Goal: Book appointment/travel/reservation

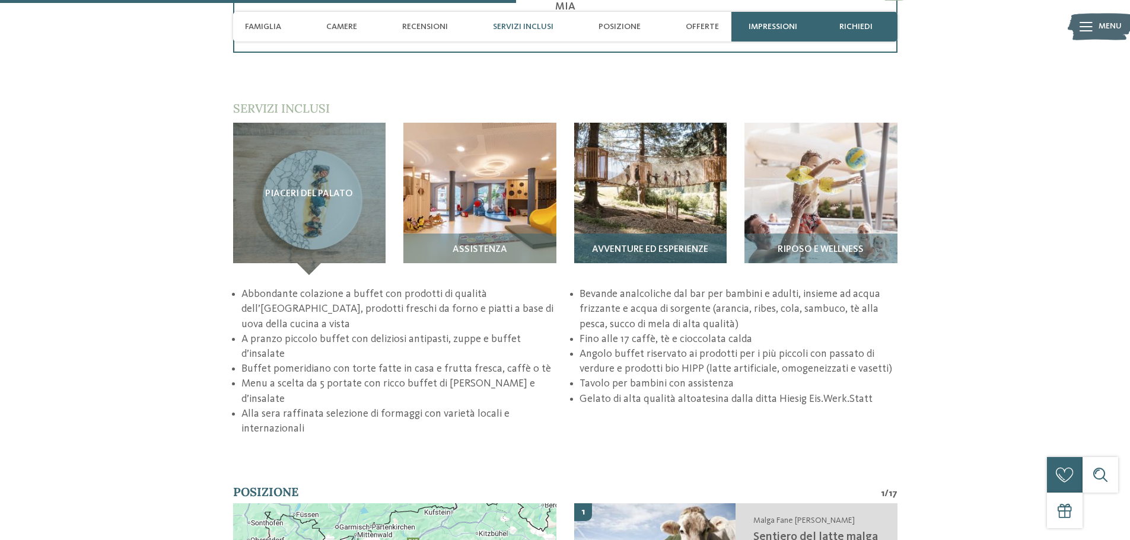
scroll to position [1898, 0]
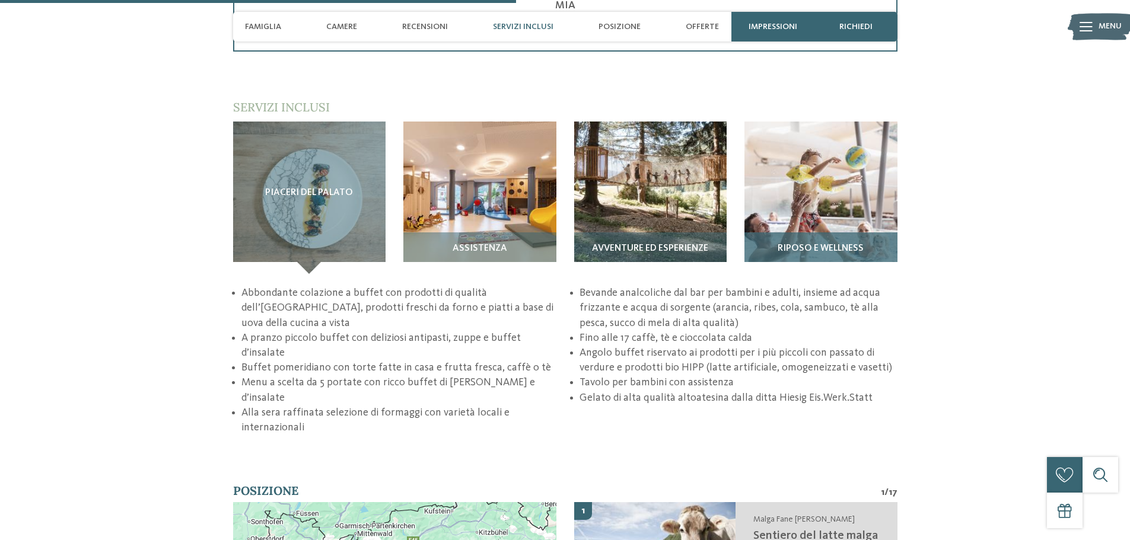
click at [845, 199] on img at bounding box center [821, 198] width 153 height 153
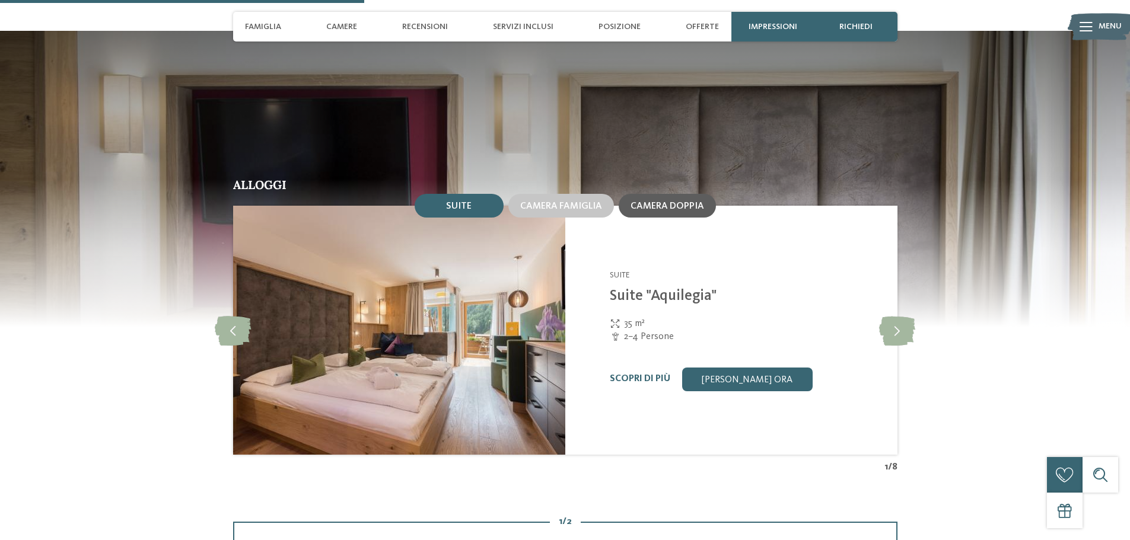
scroll to position [1364, 0]
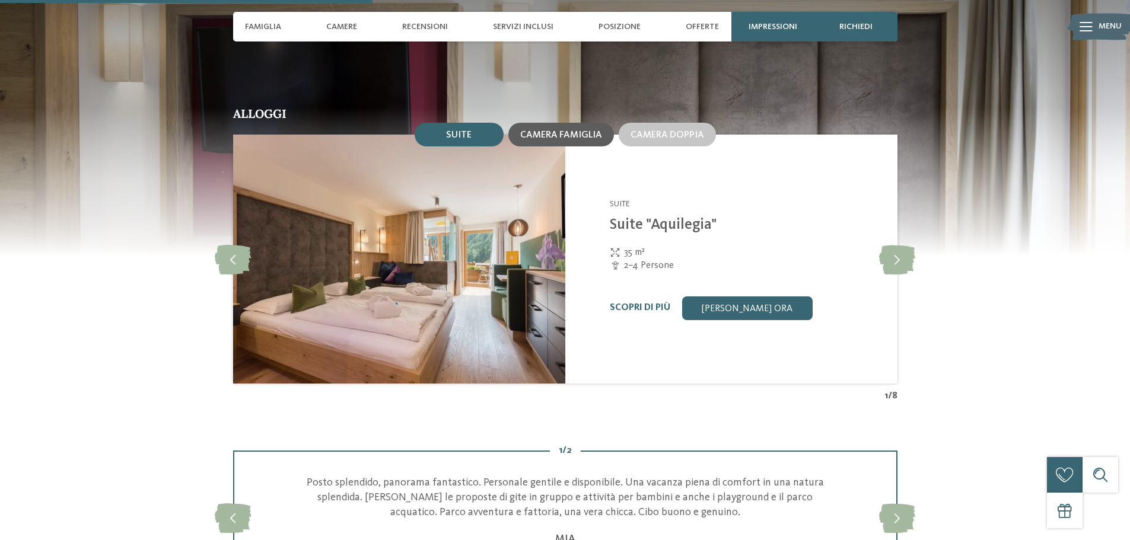
click at [571, 132] on span "Camera famiglia" at bounding box center [561, 135] width 82 height 9
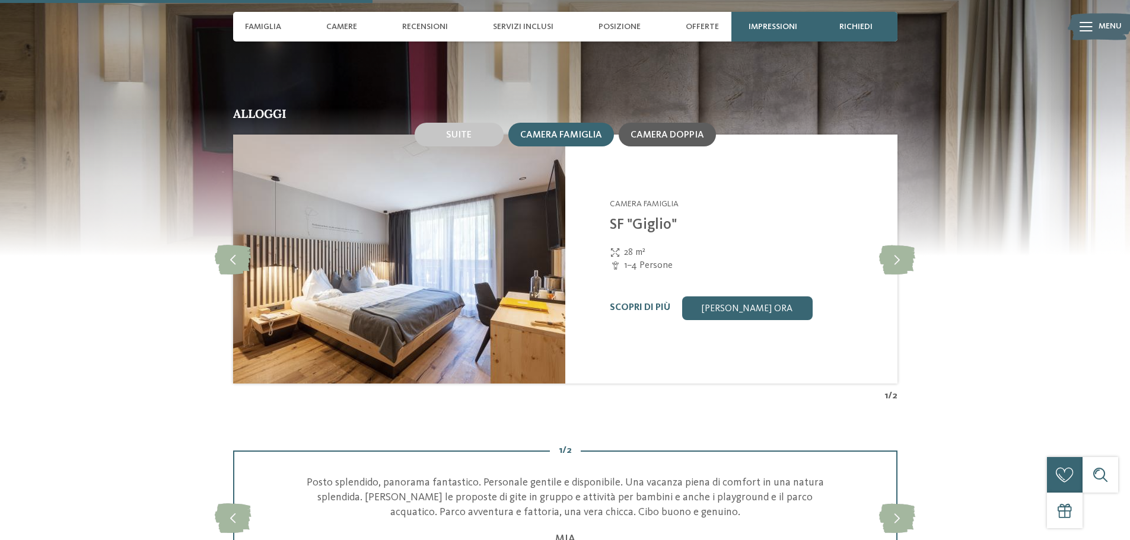
click at [641, 133] on span "Camera doppia" at bounding box center [668, 135] width 74 height 9
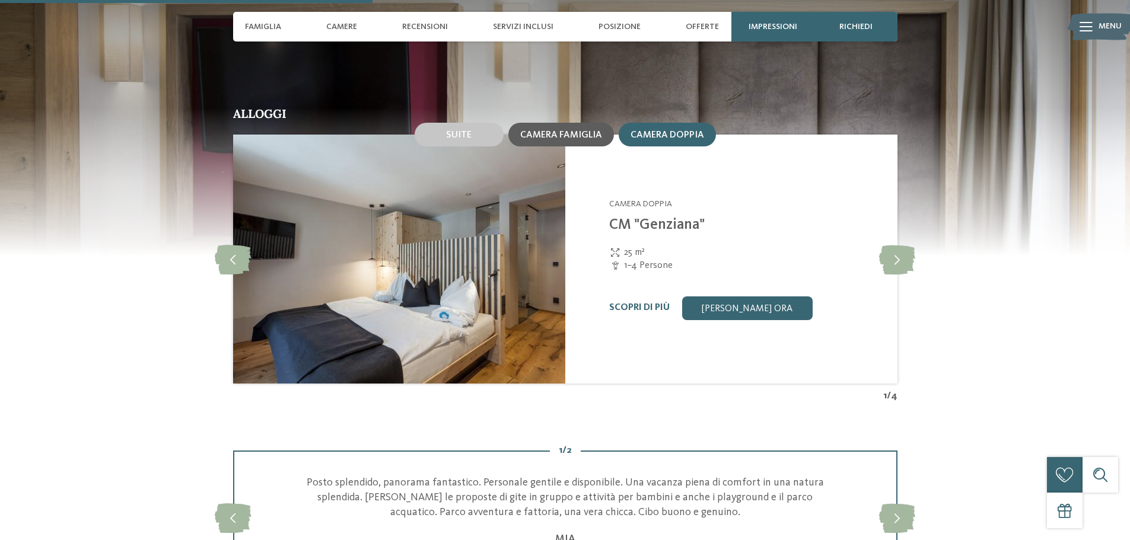
click at [584, 137] on span "Camera famiglia" at bounding box center [561, 135] width 82 height 9
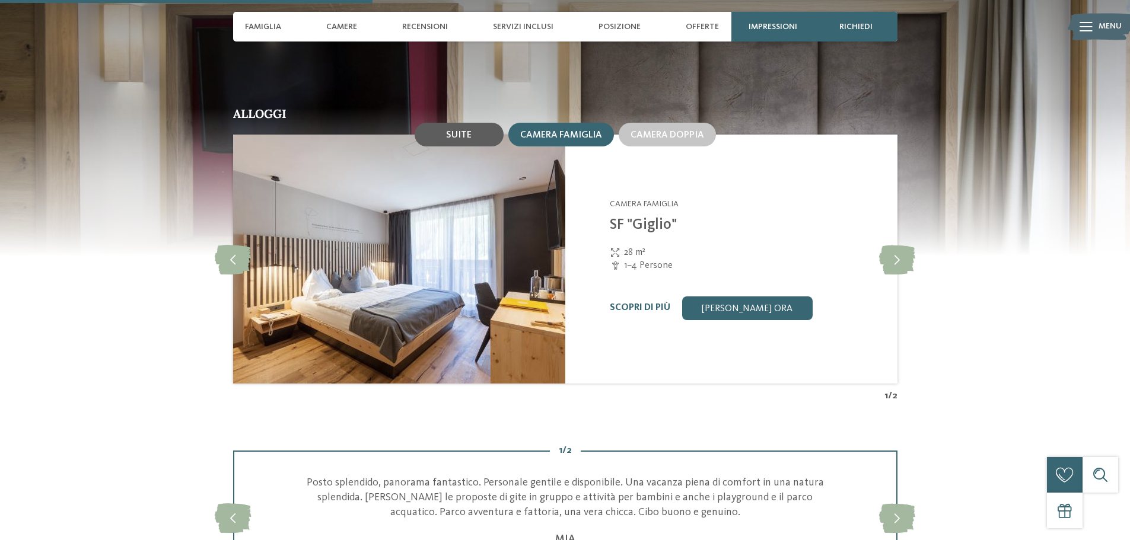
click at [457, 144] on div "Suite" at bounding box center [459, 135] width 89 height 24
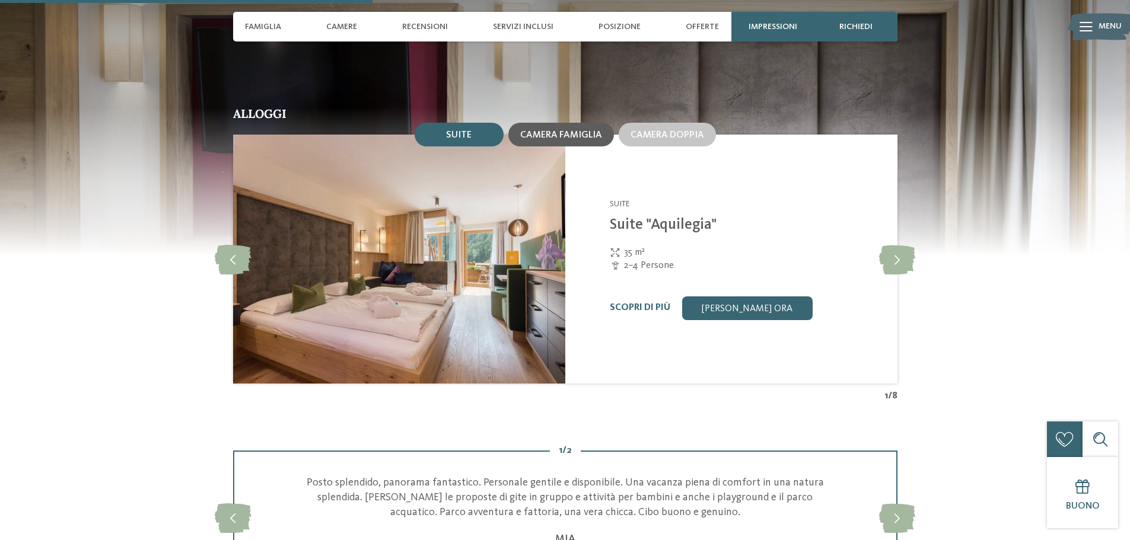
click at [560, 137] on span "Camera famiglia" at bounding box center [561, 135] width 82 height 9
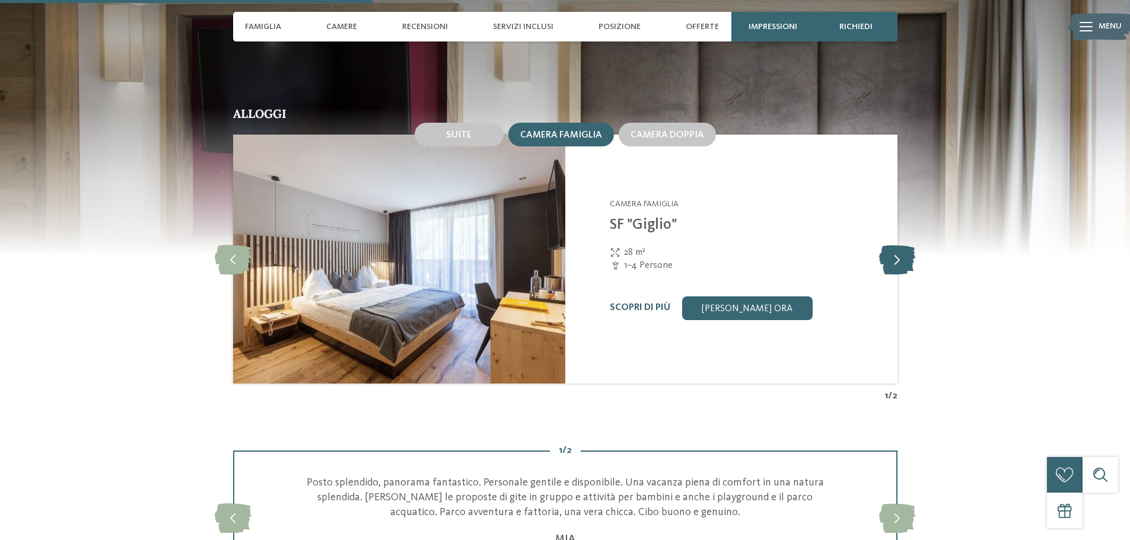
click at [901, 259] on icon at bounding box center [897, 259] width 36 height 30
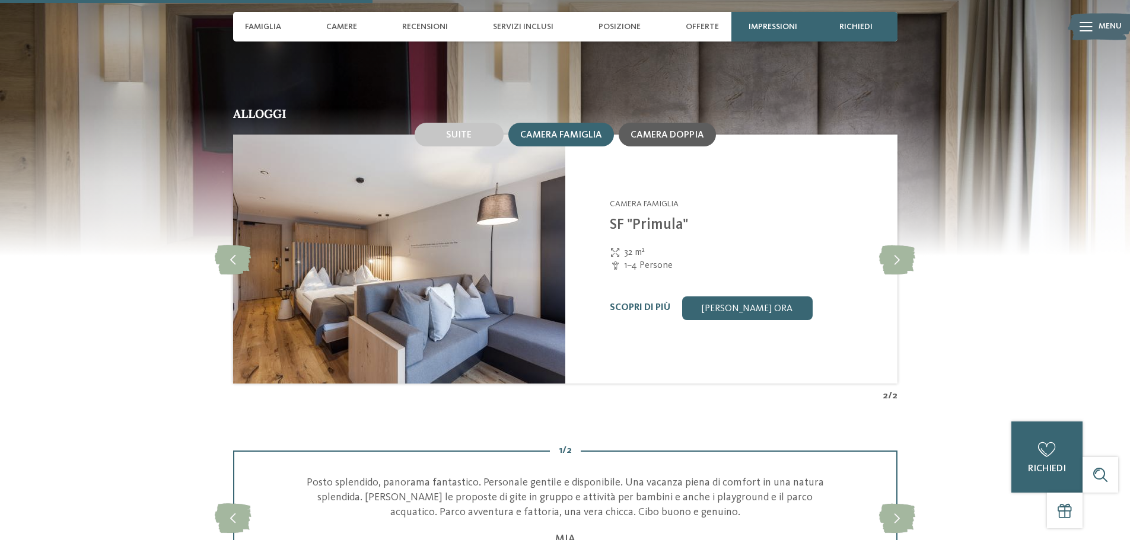
click at [643, 135] on span "Camera doppia" at bounding box center [668, 135] width 74 height 9
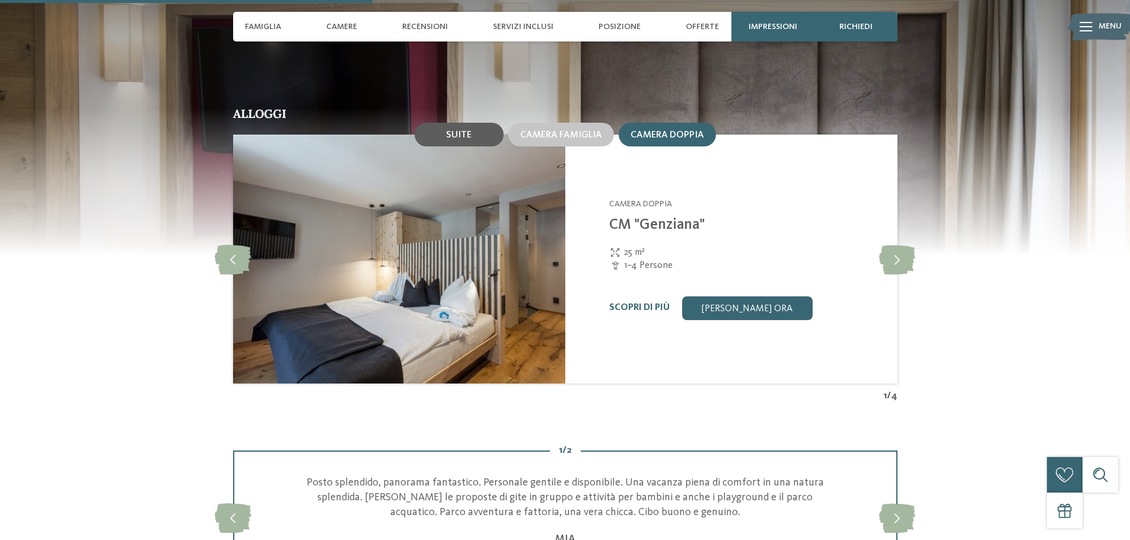
click at [463, 139] on span "Suite" at bounding box center [459, 135] width 26 height 9
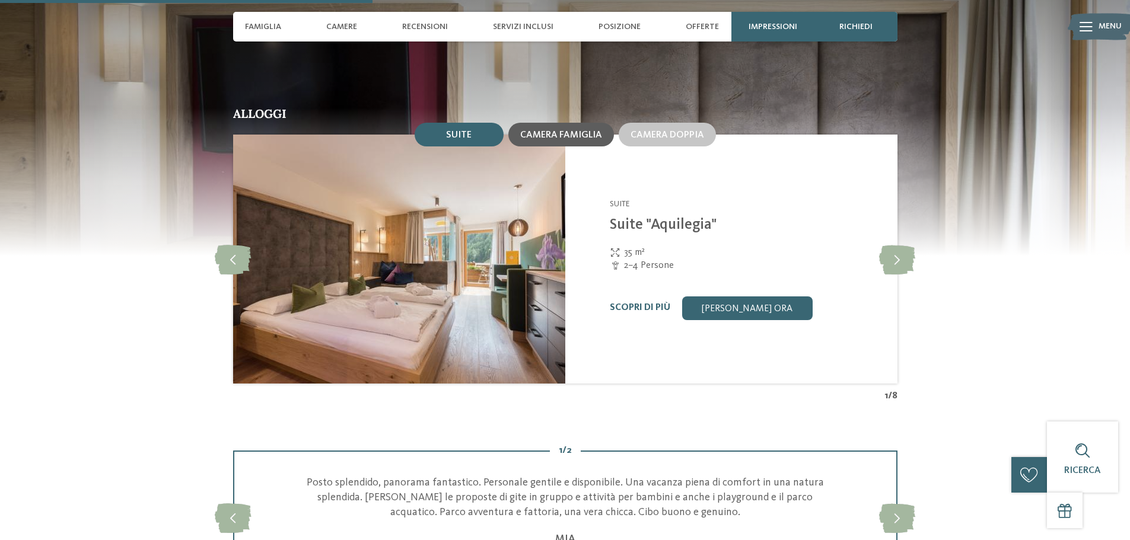
click at [552, 137] on span "Camera famiglia" at bounding box center [561, 135] width 82 height 9
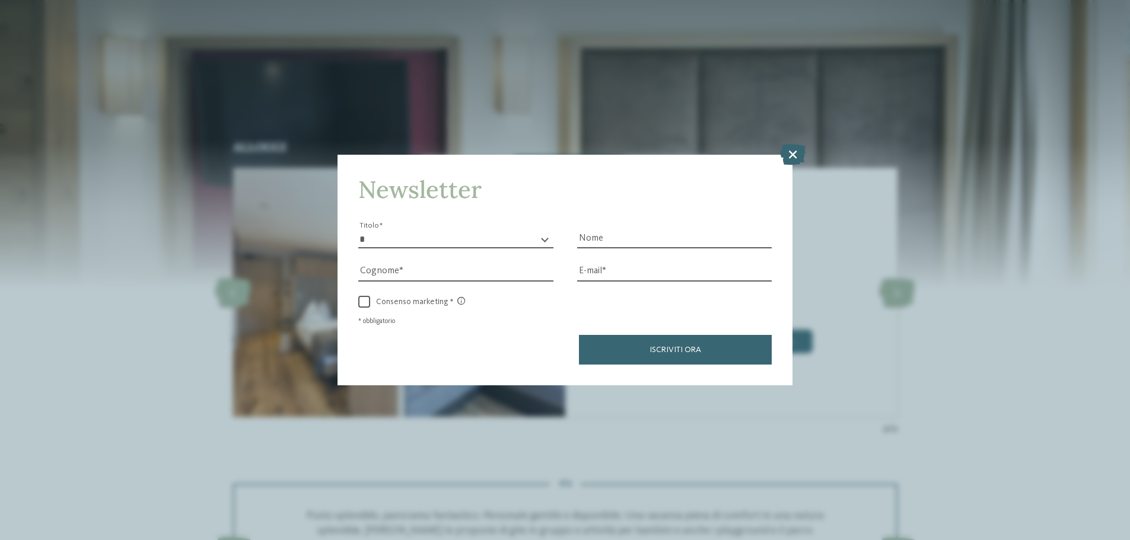
scroll to position [1305, 0]
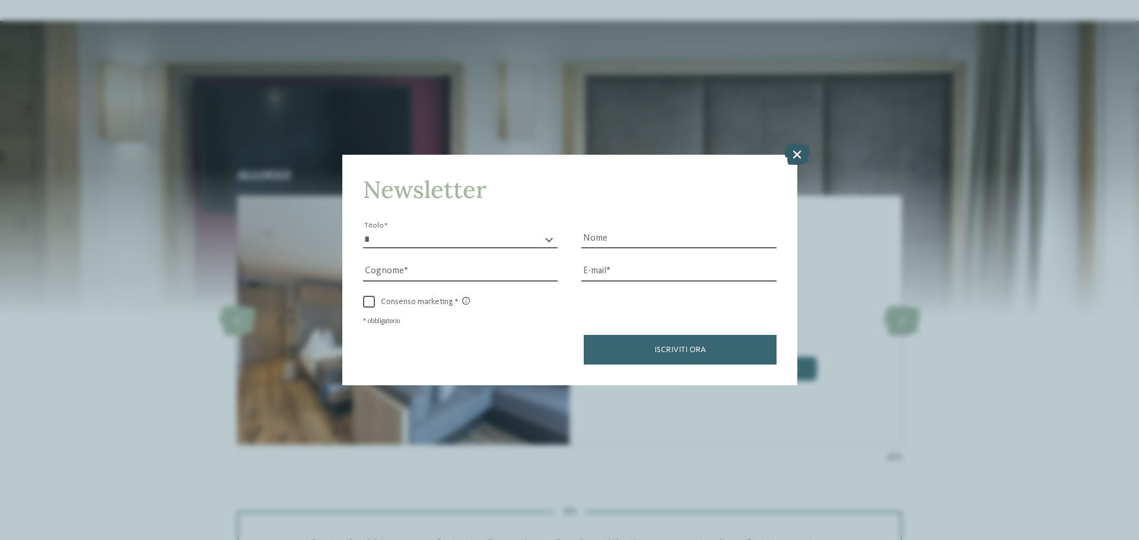
click at [793, 150] on icon at bounding box center [797, 154] width 26 height 21
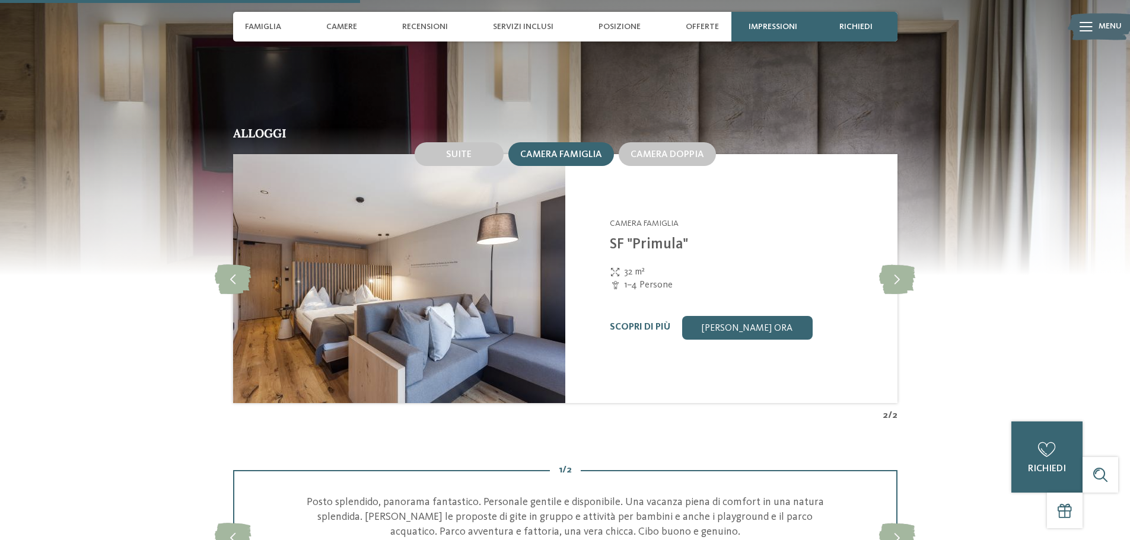
scroll to position [1364, 0]
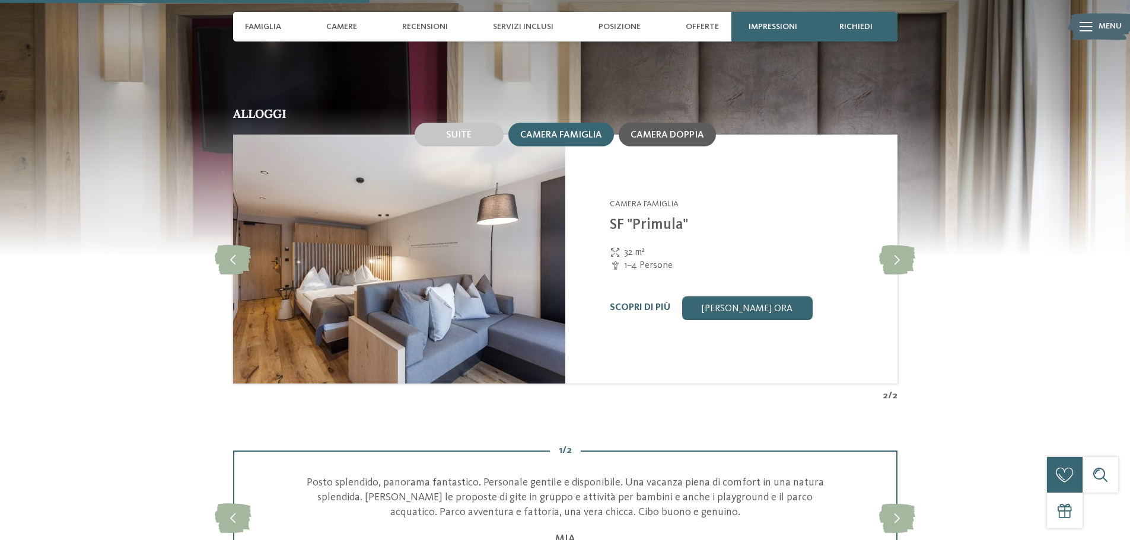
click at [654, 131] on span "Camera doppia" at bounding box center [668, 135] width 74 height 9
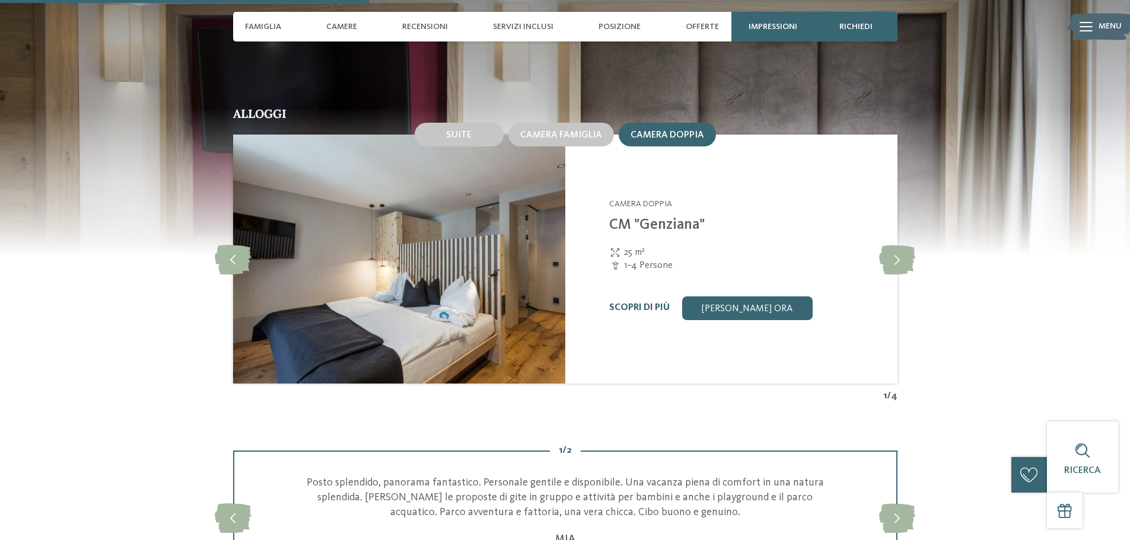
click at [648, 309] on link "Scopri di più" at bounding box center [639, 307] width 61 height 9
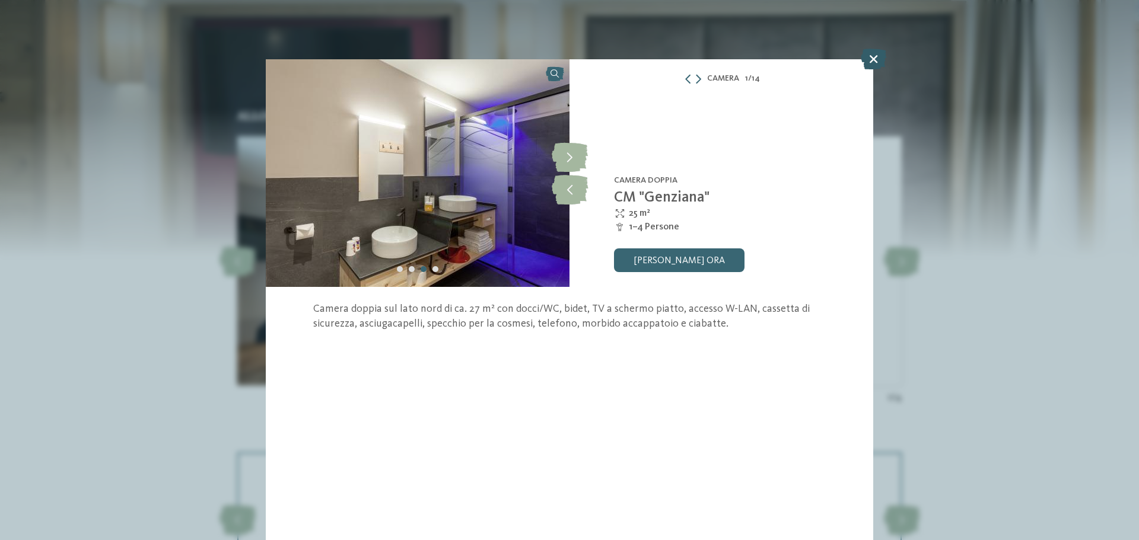
click at [869, 52] on icon at bounding box center [874, 59] width 26 height 21
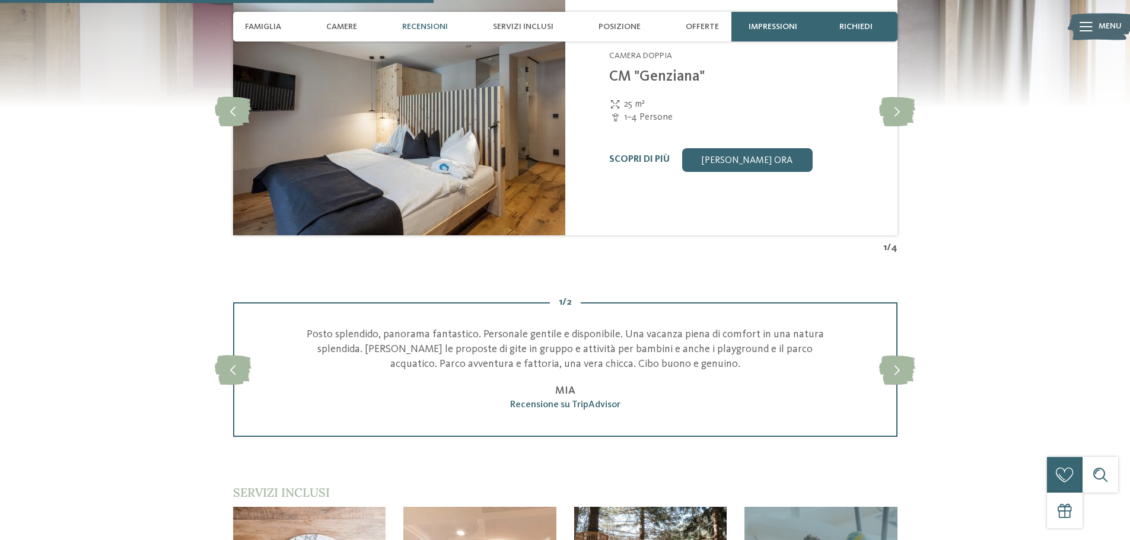
scroll to position [1483, 0]
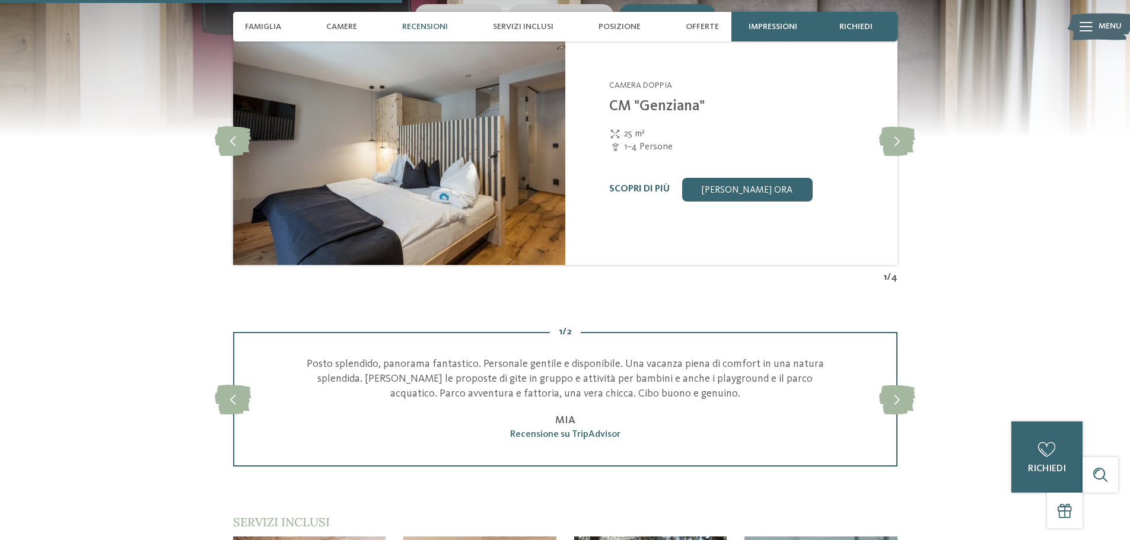
click at [653, 119] on div "Familienhotel Huber **** Valles-Rio Pusteria - Valle Isarco Camera doppia CM "G…" at bounding box center [745, 140] width 273 height 121
click at [723, 192] on link "[PERSON_NAME] ora" at bounding box center [747, 190] width 131 height 24
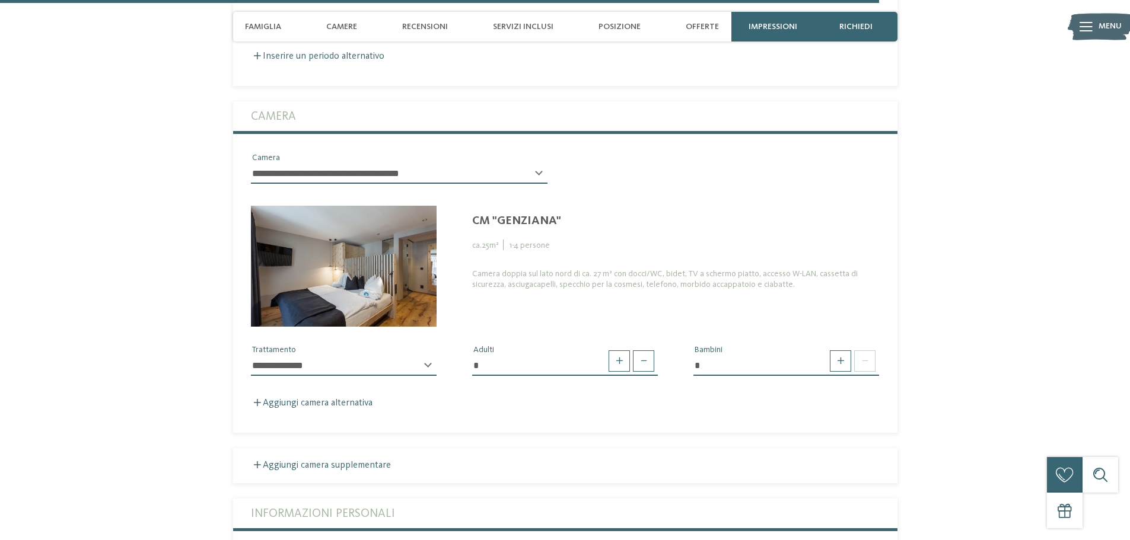
scroll to position [3373, 0]
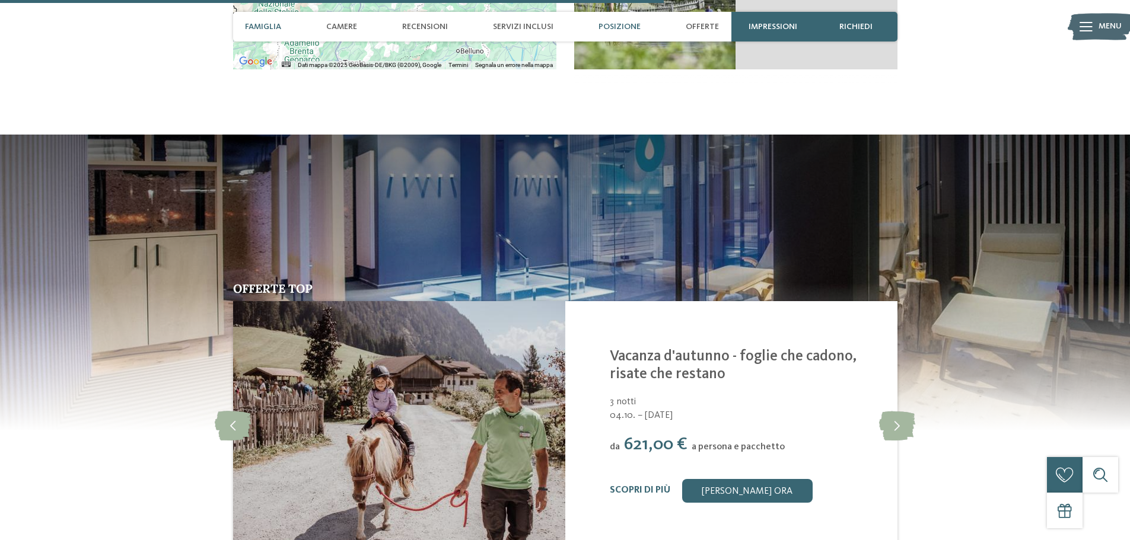
click at [257, 26] on span "Famiglia" at bounding box center [263, 27] width 36 height 10
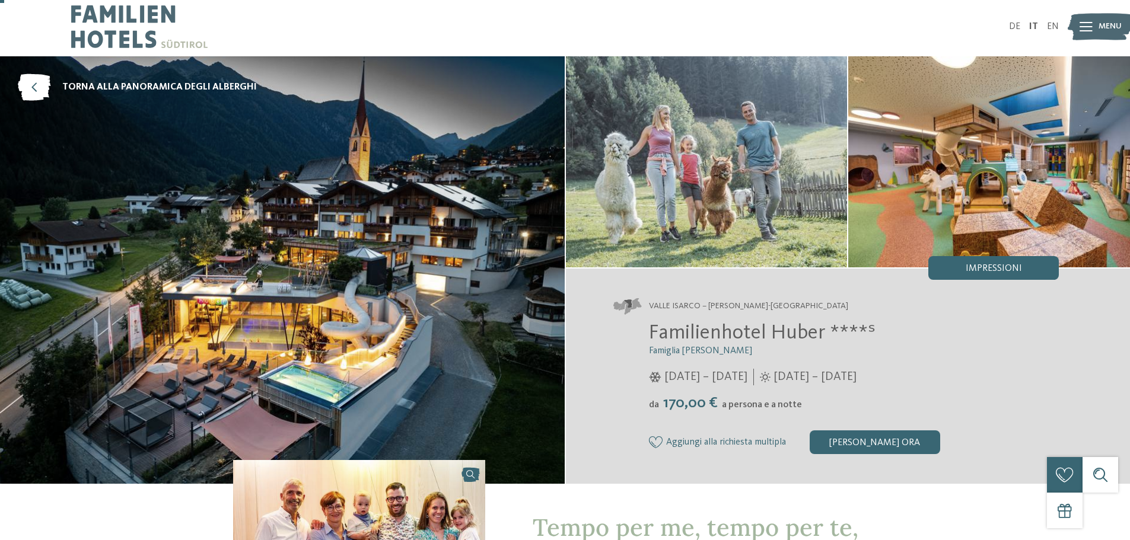
scroll to position [0, 0]
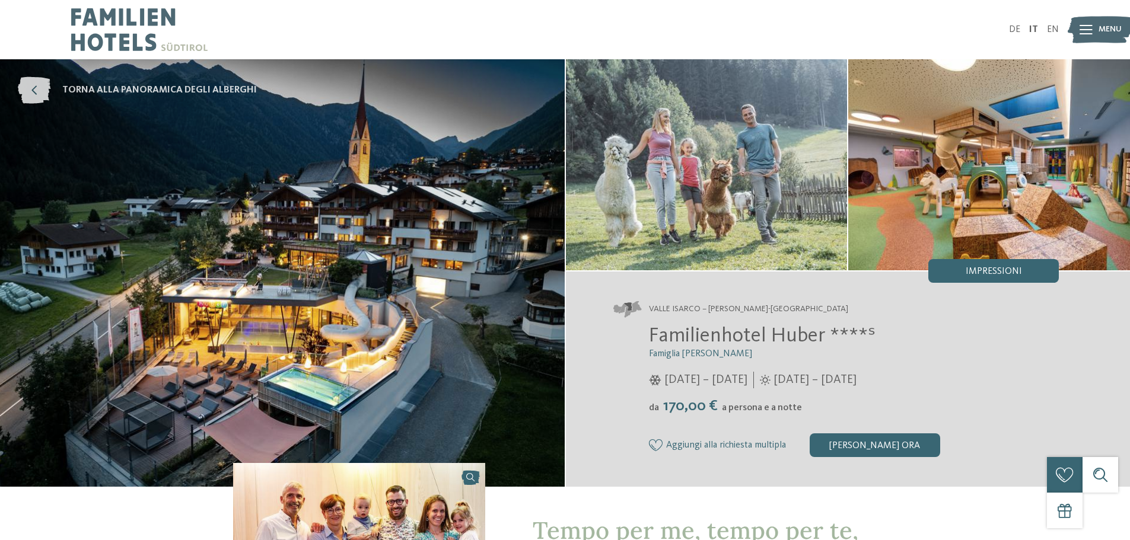
click at [39, 87] on icon at bounding box center [34, 90] width 33 height 27
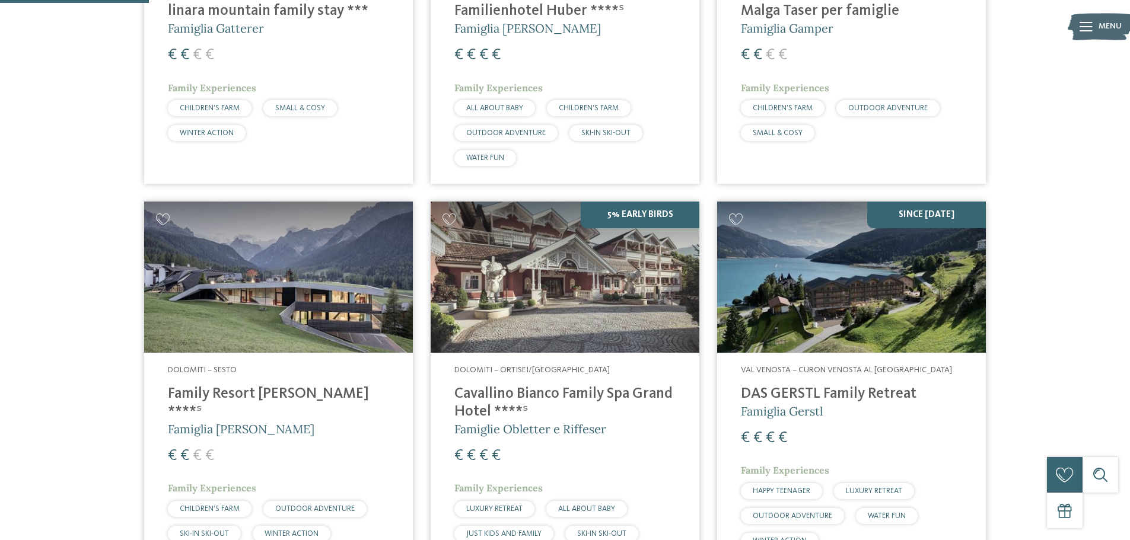
scroll to position [593, 0]
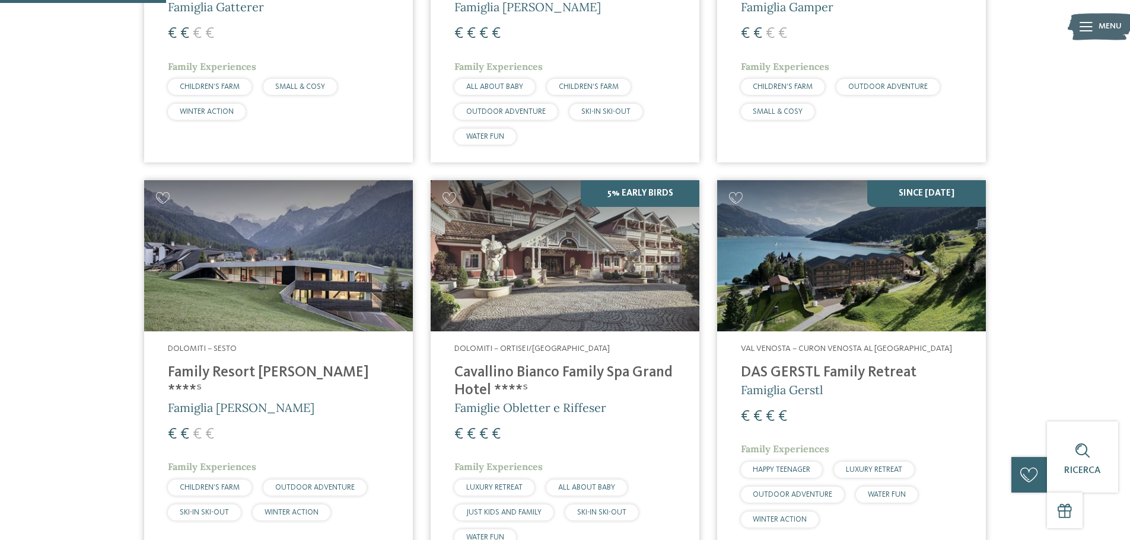
click at [260, 287] on img at bounding box center [278, 255] width 269 height 151
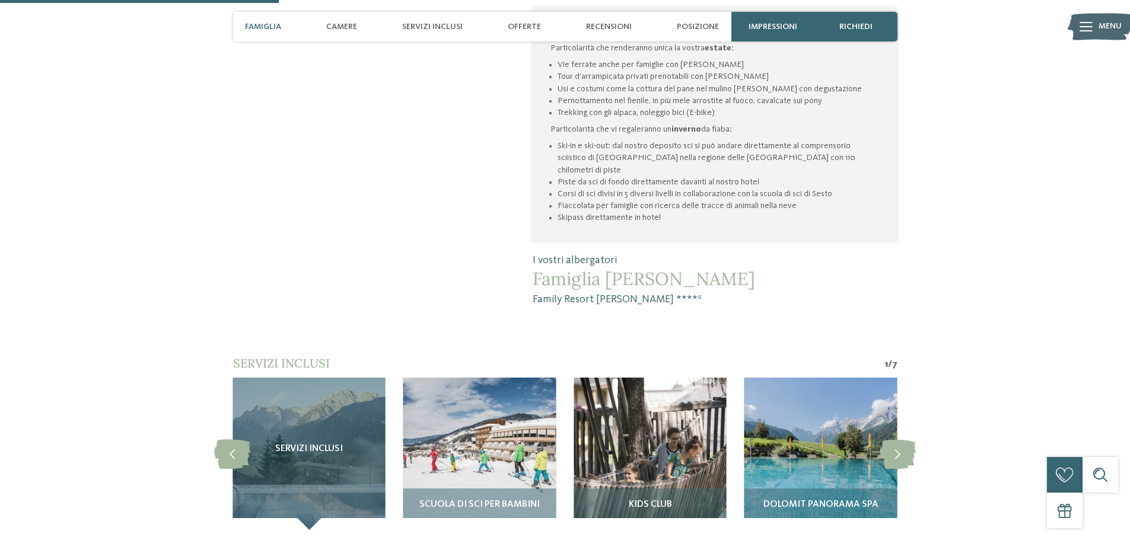
scroll to position [890, 0]
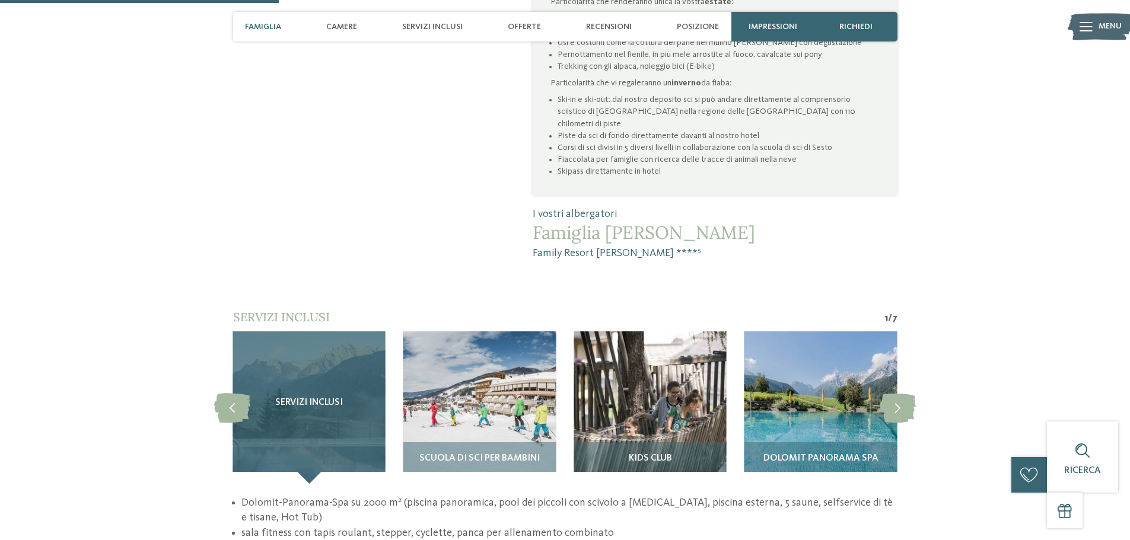
click at [321, 398] on span "Servizi inclusi" at bounding box center [309, 403] width 68 height 11
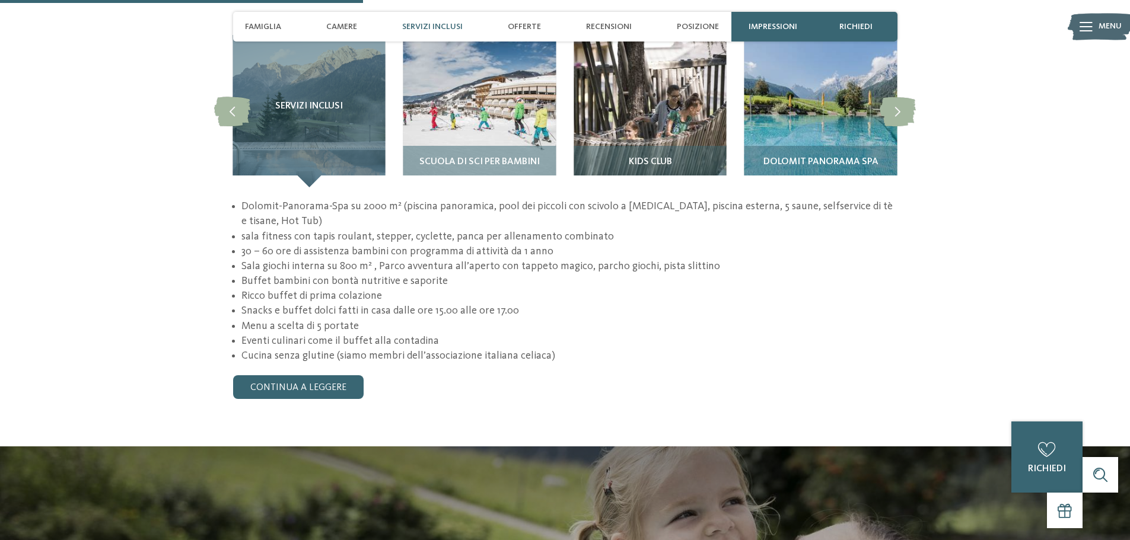
scroll to position [1009, 0]
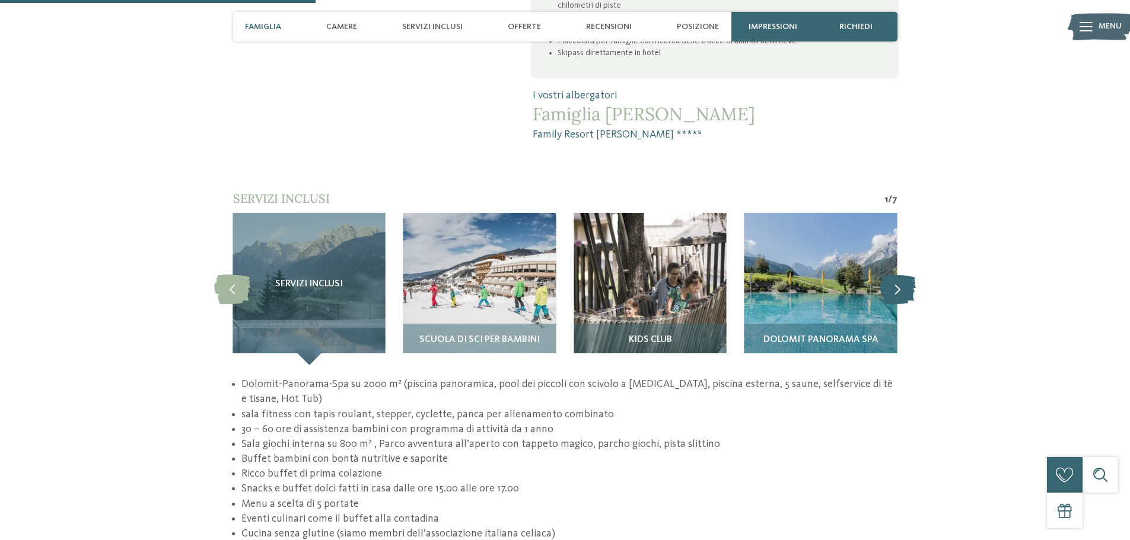
click at [908, 274] on icon at bounding box center [898, 289] width 36 height 30
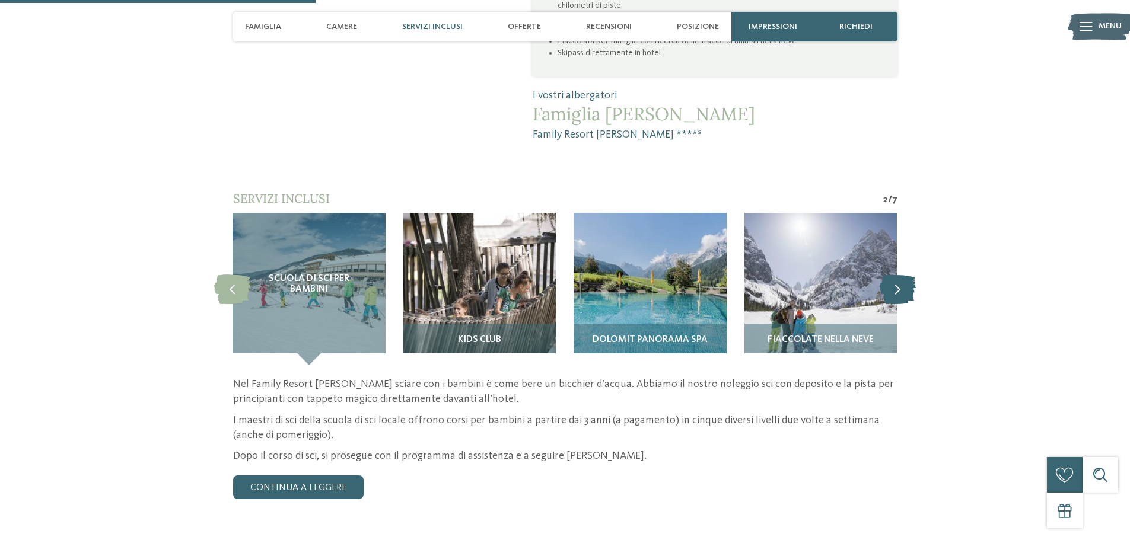
click at [908, 274] on icon at bounding box center [898, 289] width 36 height 30
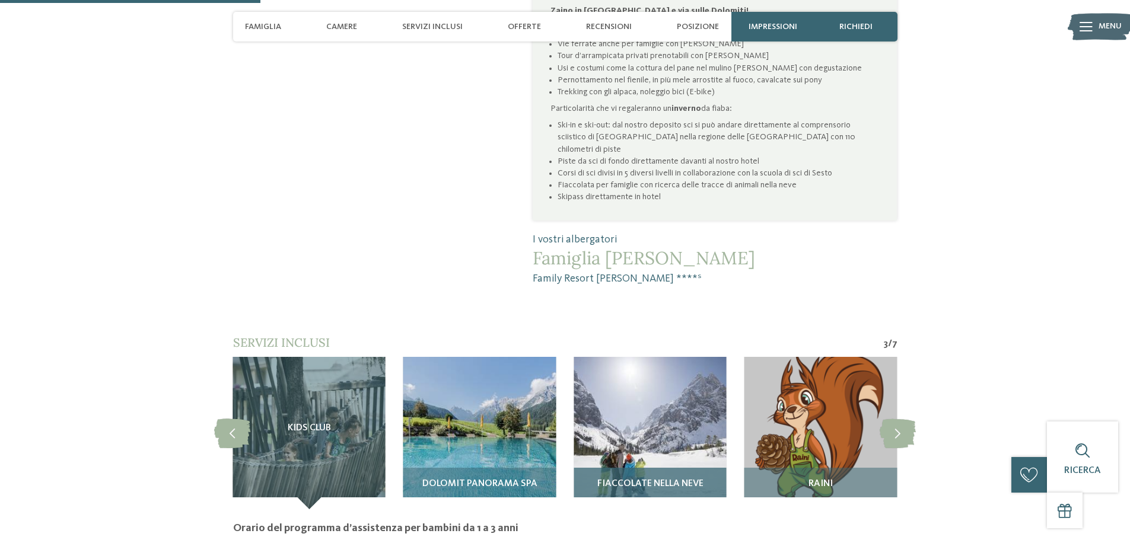
scroll to position [831, 0]
